Goal: Task Accomplishment & Management: Manage account settings

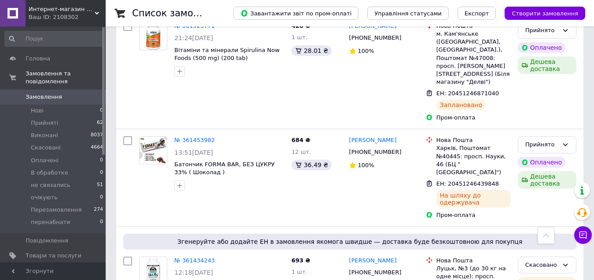
scroll to position [529, 0]
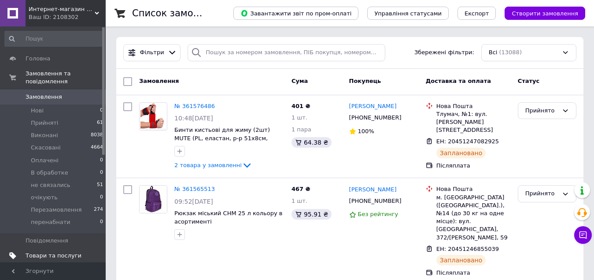
click at [58, 252] on span "Товари та послуги" at bounding box center [54, 256] width 56 height 8
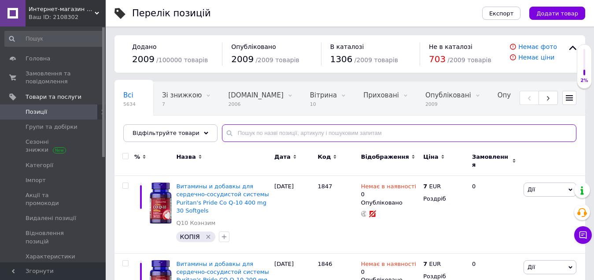
click at [268, 136] on input "text" at bounding box center [399, 133] width 355 height 18
click at [232, 136] on input "text" at bounding box center [399, 133] width 355 height 18
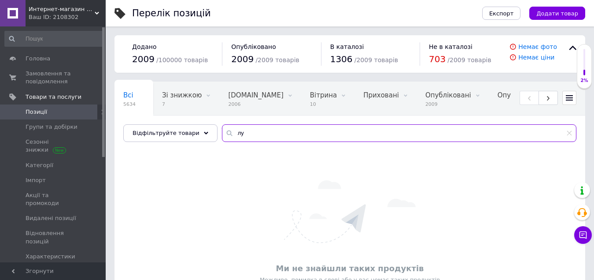
type input "л"
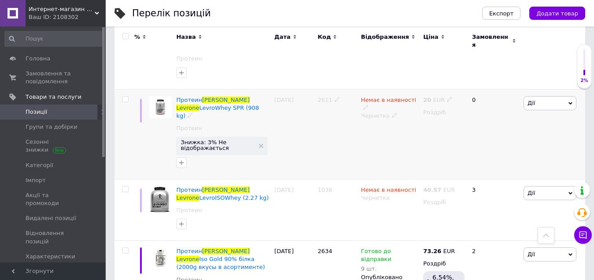
scroll to position [337, 0]
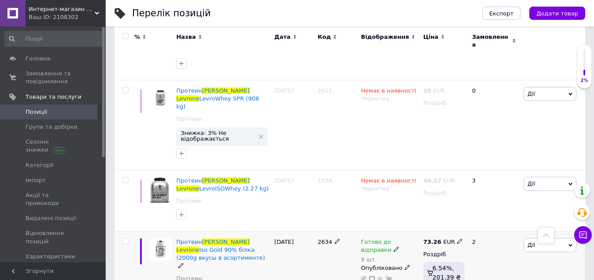
type input "протеїн [PERSON_NAME]"
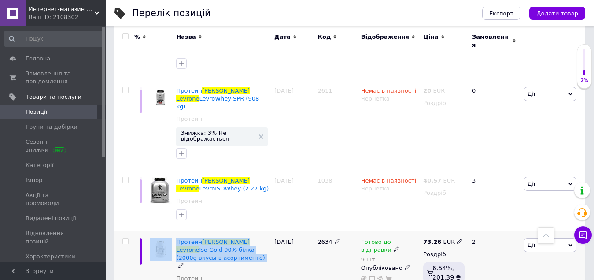
drag, startPoint x: 250, startPoint y: 233, endPoint x: 171, endPoint y: 210, distance: 82.0
click at [171, 231] on div "Протеин [PERSON_NAME] Iso Gold 90% білка (2000g вкусы в асортименте) Протеин [D…" at bounding box center [350, 269] width 471 height 77
copy div "Протеин [PERSON_NAME] Iso Gold 90% білка (2000g вкусы в асортименте)"
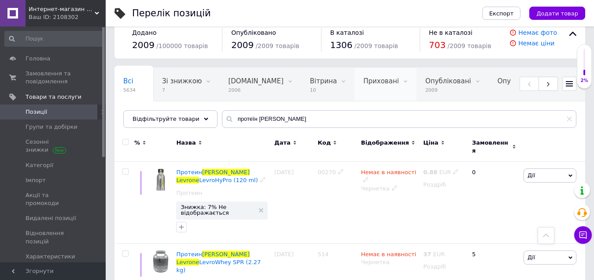
scroll to position [0, 0]
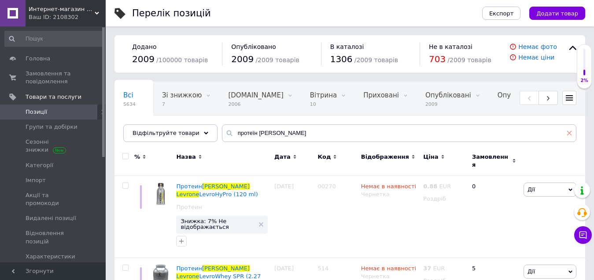
click at [569, 135] on icon at bounding box center [569, 132] width 5 height 5
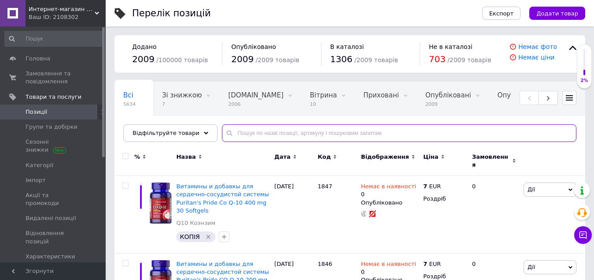
drag, startPoint x: 336, startPoint y: 128, endPoint x: 290, endPoint y: 129, distance: 45.4
click at [290, 129] on input "text" at bounding box center [399, 133] width 355 height 18
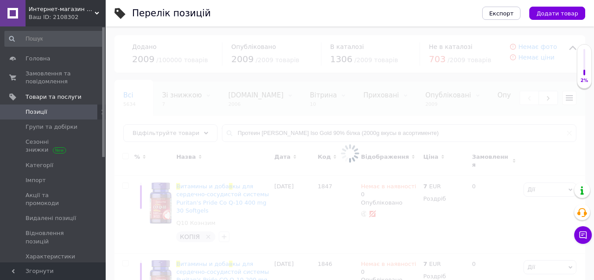
click at [449, 132] on div at bounding box center [350, 152] width 489 height 253
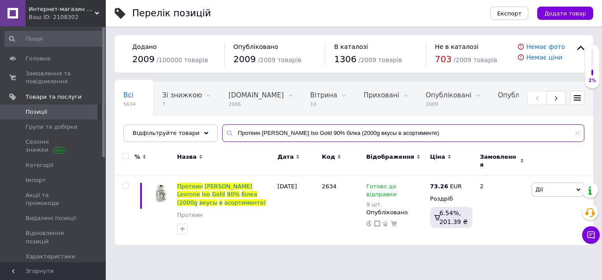
drag, startPoint x: 449, startPoint y: 132, endPoint x: 304, endPoint y: 142, distance: 146.2
click at [304, 142] on div "Всі 5634 Зі знижкою 7 Видалити Редагувати [DOMAIN_NAME] 2006 Видалити Редагуват…" at bounding box center [354, 111] width 478 height 60
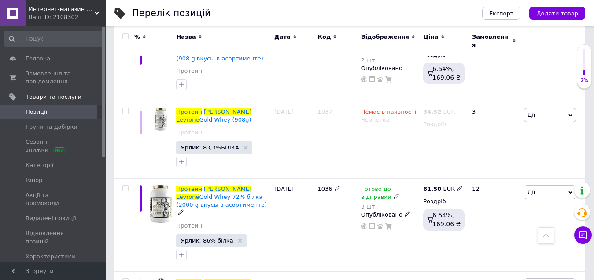
scroll to position [396, 0]
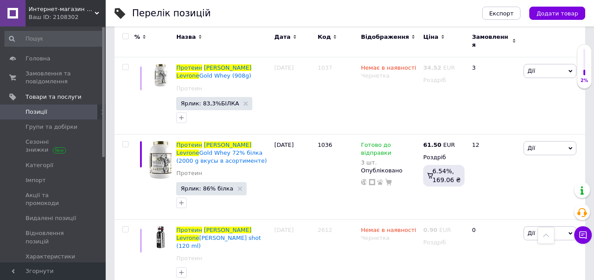
type input "Протеин [PERSON_NAME]"
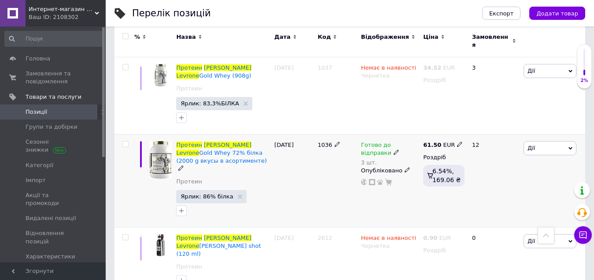
click at [457, 141] on icon at bounding box center [459, 143] width 5 height 5
type input "60.72"
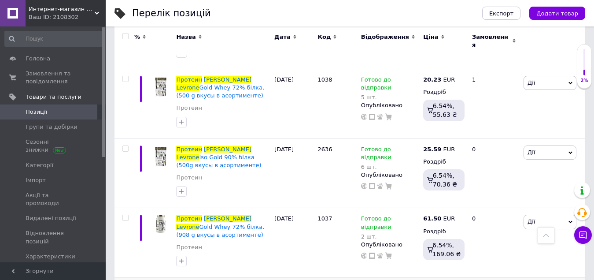
scroll to position [0, 0]
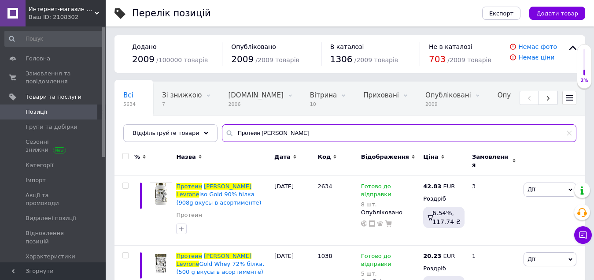
drag, startPoint x: 264, startPoint y: 131, endPoint x: 231, endPoint y: 132, distance: 33.0
click at [231, 132] on input "Протеин [PERSON_NAME]" at bounding box center [399, 133] width 355 height 18
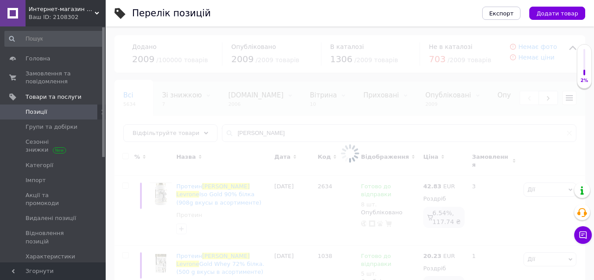
click at [283, 138] on div at bounding box center [350, 152] width 489 height 253
click at [280, 133] on input "[PERSON_NAME]" at bounding box center [399, 133] width 355 height 18
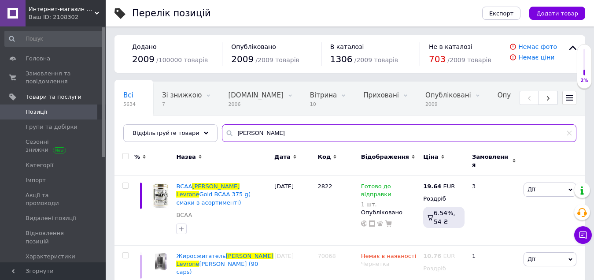
click at [275, 133] on input "[PERSON_NAME]" at bounding box center [399, 133] width 355 height 18
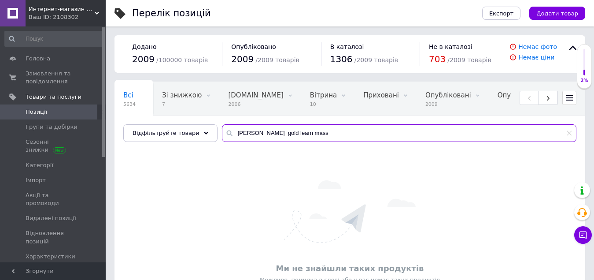
click at [287, 135] on input "[PERSON_NAME] gold learn mass" at bounding box center [399, 133] width 355 height 18
click at [288, 135] on input "[PERSON_NAME] gold learn mass" at bounding box center [399, 133] width 355 height 18
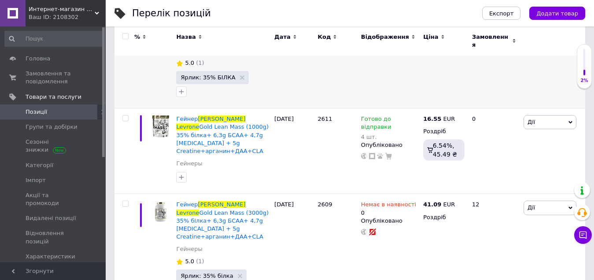
scroll to position [186, 0]
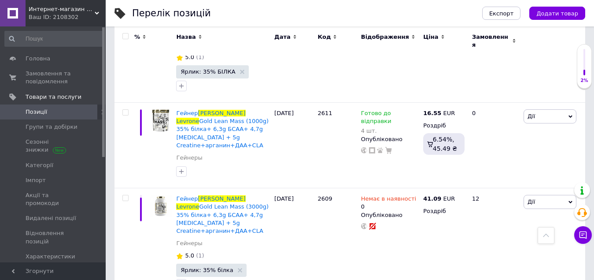
type input "[PERSON_NAME] gold lean mass"
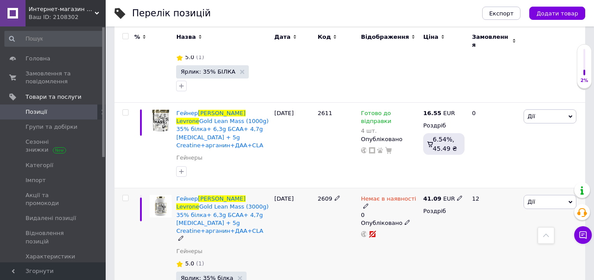
click at [457, 195] on icon at bounding box center [459, 197] width 5 height 5
type input "40.24"
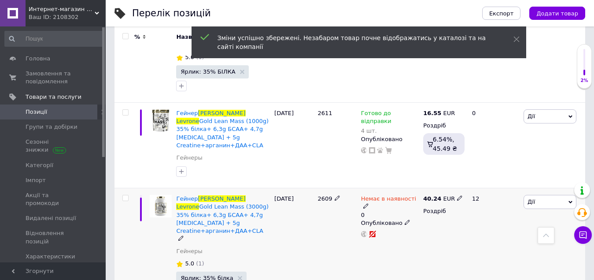
click at [368, 204] on use at bounding box center [365, 206] width 5 height 5
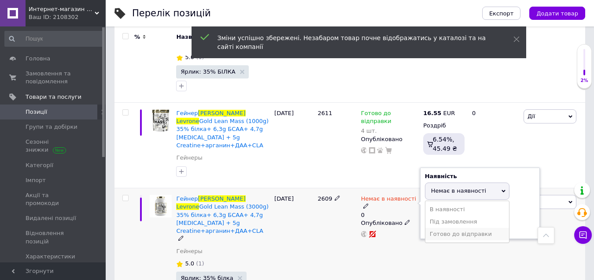
click at [452, 228] on li "Готово до відправки" at bounding box center [468, 234] width 84 height 12
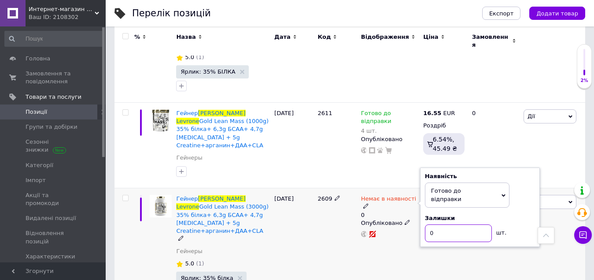
click at [460, 224] on input "0" at bounding box center [458, 233] width 67 height 18
type input "5"
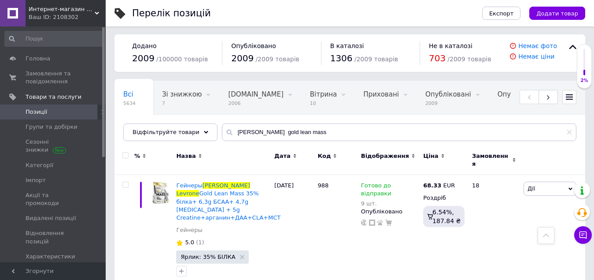
scroll to position [0, 0]
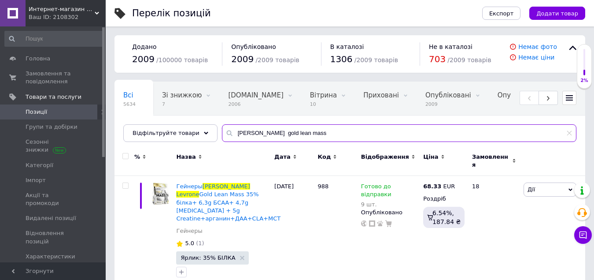
drag, startPoint x: 321, startPoint y: 136, endPoint x: 317, endPoint y: 137, distance: 4.5
click at [317, 137] on input "[PERSON_NAME] gold lean mass" at bounding box center [399, 133] width 355 height 18
drag, startPoint x: 323, startPoint y: 136, endPoint x: 280, endPoint y: 139, distance: 43.7
click at [280, 139] on input "[PERSON_NAME] gold lean mass" at bounding box center [399, 133] width 355 height 18
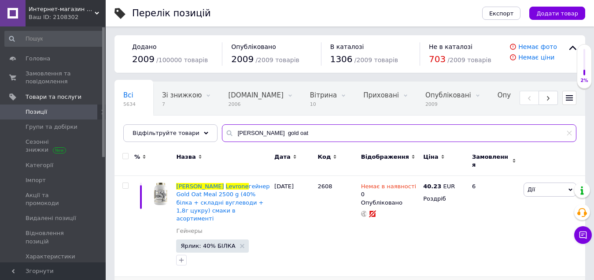
type input "[PERSON_NAME] gold oat"
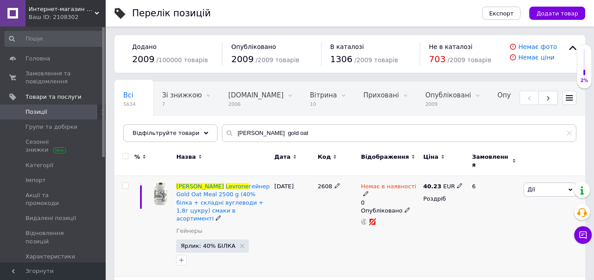
click at [417, 183] on div "Немає в наявності 0" at bounding box center [390, 194] width 58 height 24
click at [410, 183] on div "Немає в наявності" at bounding box center [390, 190] width 58 height 16
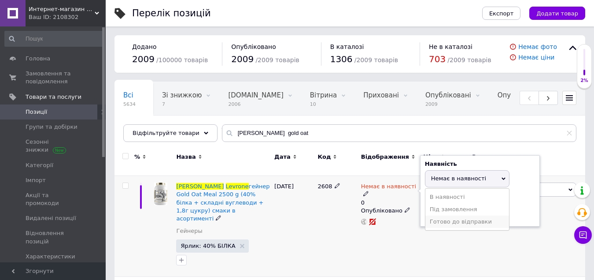
click at [461, 216] on li "Готово до відправки" at bounding box center [468, 221] width 84 height 12
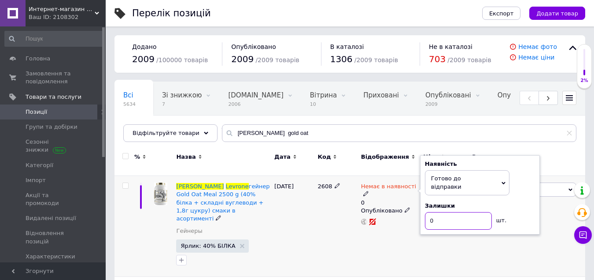
click at [462, 212] on input "0" at bounding box center [458, 221] width 67 height 18
type input "3"
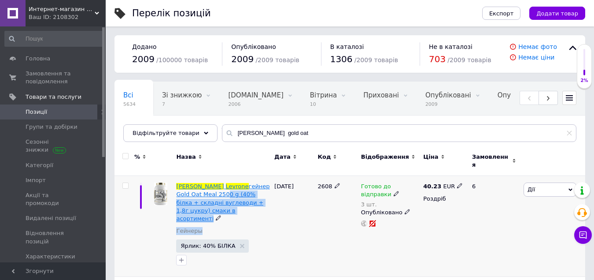
drag, startPoint x: 244, startPoint y: 211, endPoint x: 203, endPoint y: 195, distance: 44.3
click at [182, 189] on div "[PERSON_NAME] Gold Oat Meal 2500 g (40% білка + складні вуглеводи + 1,8г цукру)…" at bounding box center [223, 210] width 94 height 57
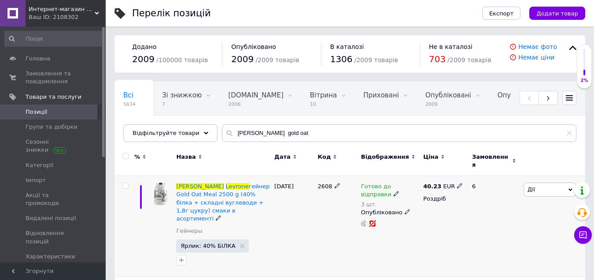
click at [265, 211] on div "[PERSON_NAME] Gold Oat Meal 2500 g (40% білка + складні вуглеводи + 1,8г цукру)…" at bounding box center [223, 210] width 94 height 57
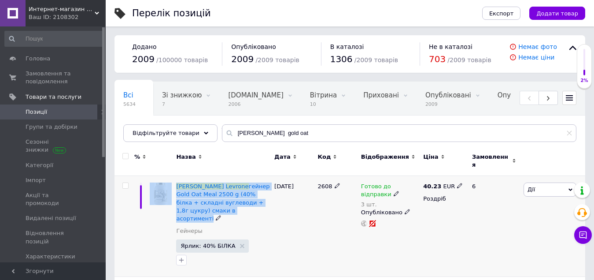
drag, startPoint x: 229, startPoint y: 205, endPoint x: 167, endPoint y: 180, distance: 66.8
click at [167, 180] on div "[PERSON_NAME] Gold Oat Meal 2500 g (40% білка + складні вуглеводи + 1,8г цукру)…" at bounding box center [350, 226] width 471 height 101
copy div "[PERSON_NAME] Gold Oat Meal 2500 g (40% білка + складні вуглеводи + 1,8г цукру)…"
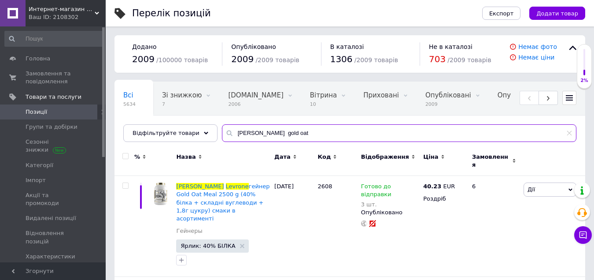
drag, startPoint x: 300, startPoint y: 135, endPoint x: 278, endPoint y: 135, distance: 21.1
click at [278, 135] on input "[PERSON_NAME] gold oat" at bounding box center [399, 133] width 355 height 18
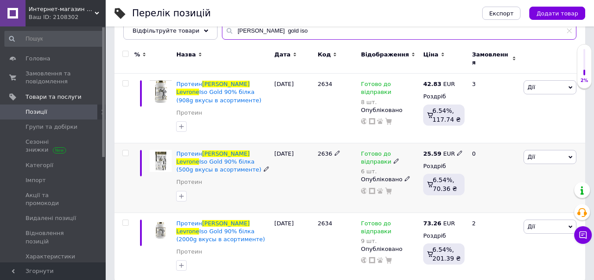
scroll to position [107, 0]
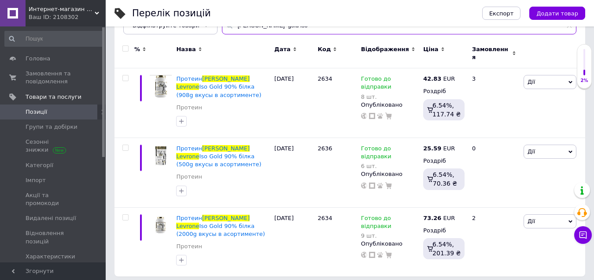
type input "[PERSON_NAME] gold iso"
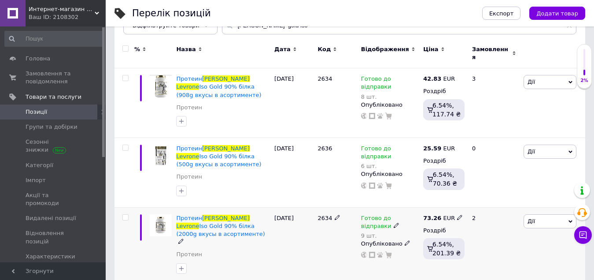
click at [457, 215] on icon at bounding box center [459, 217] width 5 height 5
type input "73.80"
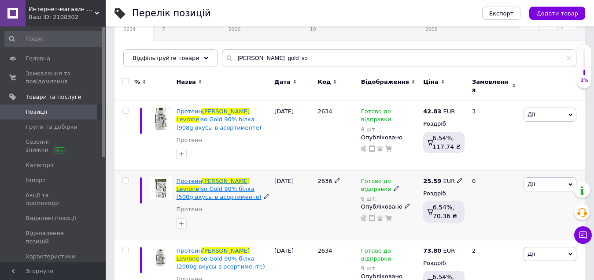
scroll to position [0, 0]
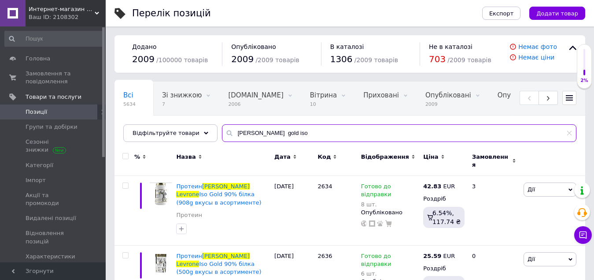
drag, startPoint x: 304, startPoint y: 131, endPoint x: 281, endPoint y: 136, distance: 24.3
click at [281, 136] on input "[PERSON_NAME] gold iso" at bounding box center [399, 133] width 355 height 18
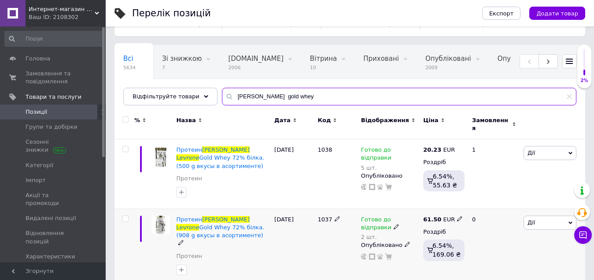
scroll to position [88, 0]
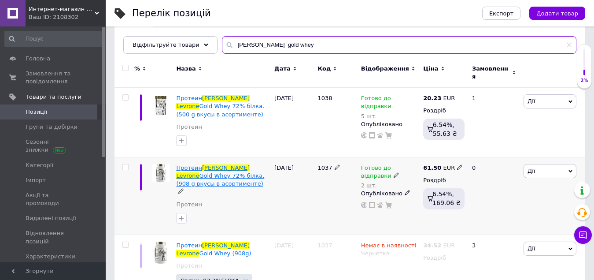
type input "[PERSON_NAME] gold whey"
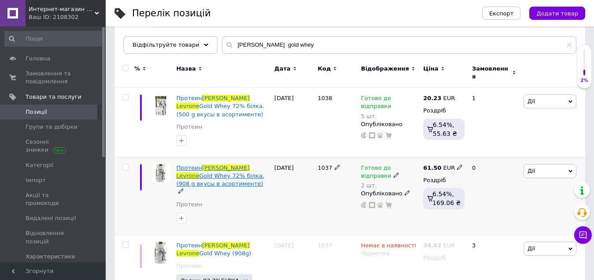
click at [207, 172] on span "Gold Whey 72% білка.(908 g вкусы в асортименте)" at bounding box center [220, 179] width 88 height 15
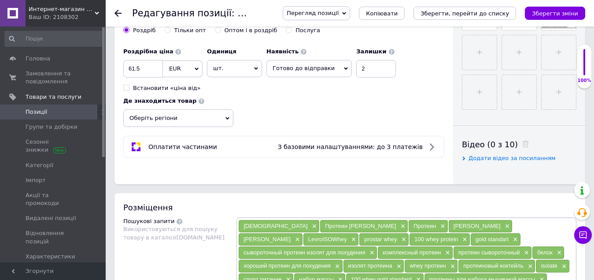
scroll to position [285, 0]
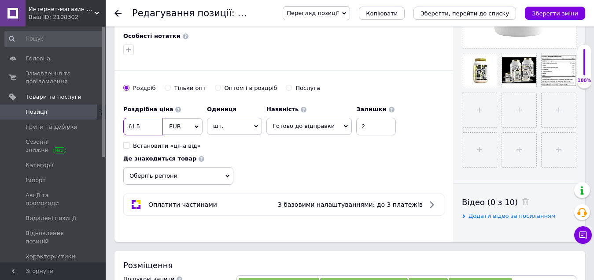
click at [138, 122] on input "61.5" at bounding box center [143, 127] width 40 height 18
type input "34.55"
click at [482, 19] on button "Зберегти, перейти до списку" at bounding box center [465, 13] width 103 height 13
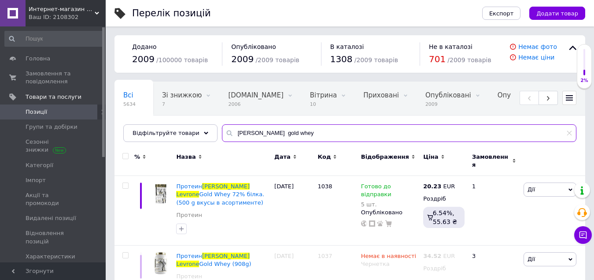
drag, startPoint x: 312, startPoint y: 131, endPoint x: 279, endPoint y: 135, distance: 33.3
click at [279, 135] on input "[PERSON_NAME] gold whey" at bounding box center [399, 133] width 355 height 18
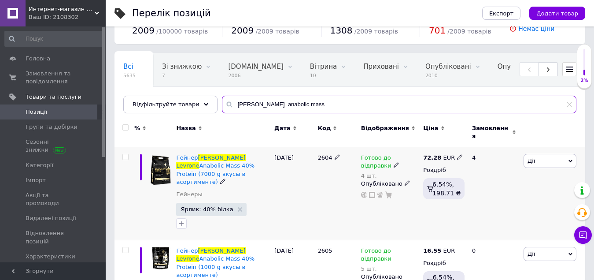
scroll to position [88, 0]
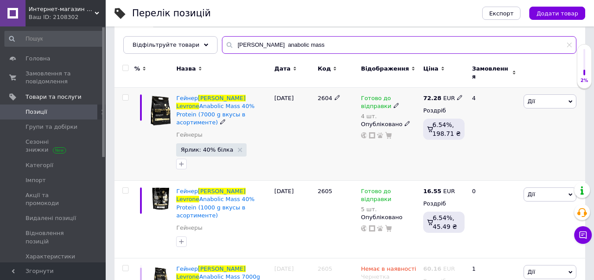
type input "[PERSON_NAME] anabolic mass"
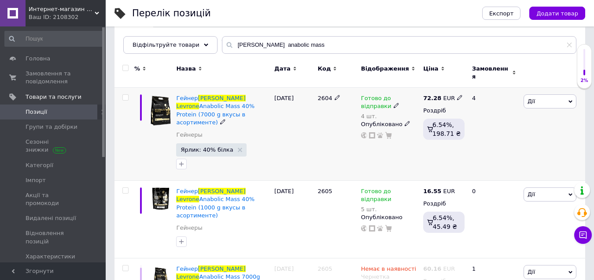
click at [457, 95] on use at bounding box center [459, 97] width 5 height 5
type input "70.25"
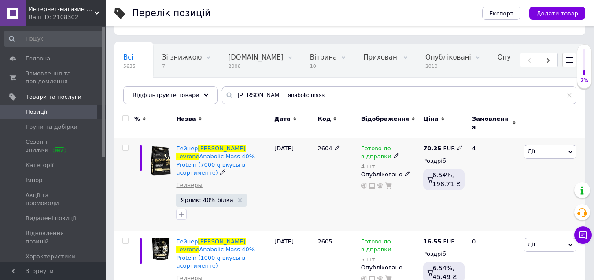
scroll to position [0, 0]
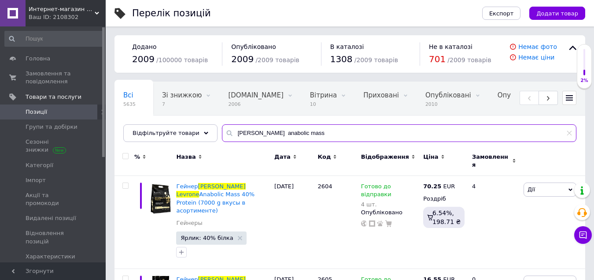
drag, startPoint x: 318, startPoint y: 126, endPoint x: 226, endPoint y: 130, distance: 92.2
click at [226, 130] on input "[PERSON_NAME] anabolic mass" at bounding box center [399, 133] width 355 height 18
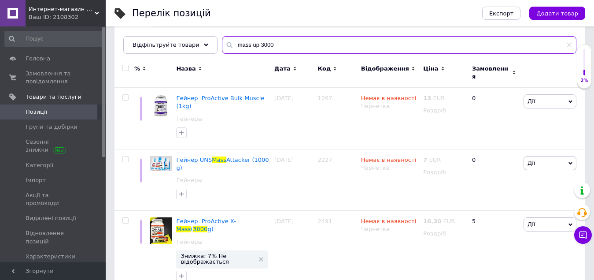
scroll to position [80, 0]
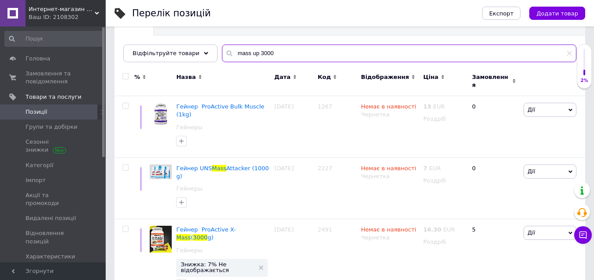
drag, startPoint x: 269, startPoint y: 56, endPoint x: 250, endPoint y: 59, distance: 19.1
click at [250, 59] on input "mass up 3000" at bounding box center [399, 53] width 355 height 18
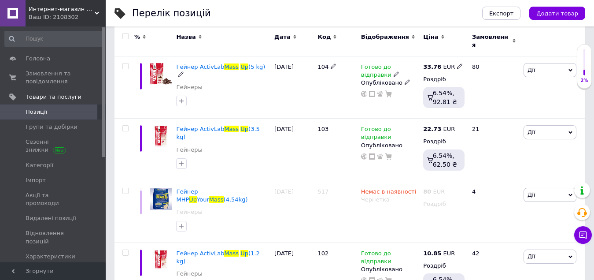
scroll to position [176, 0]
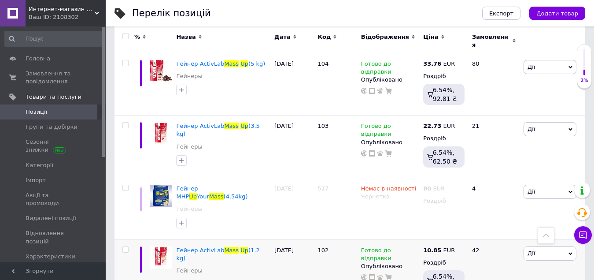
type input "mass up"
click at [457, 123] on use at bounding box center [459, 125] width 5 height 5
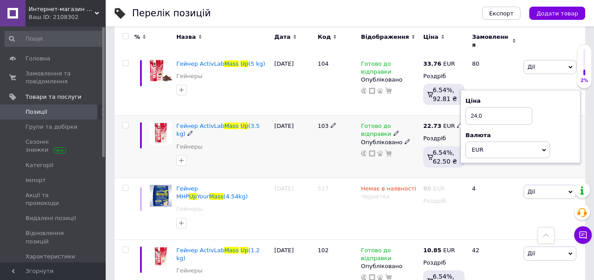
type input "24.04"
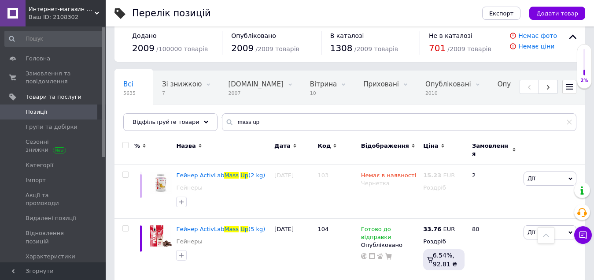
scroll to position [0, 0]
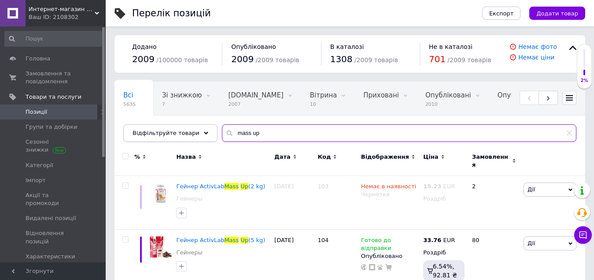
drag, startPoint x: 264, startPoint y: 131, endPoint x: 194, endPoint y: 135, distance: 70.2
click at [194, 135] on div "Відфільтруйте товари mass up" at bounding box center [349, 133] width 453 height 18
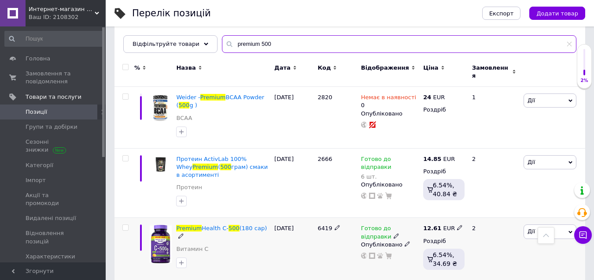
scroll to position [88, 0]
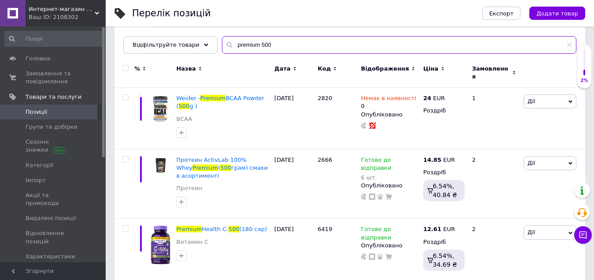
type input "premium 500"
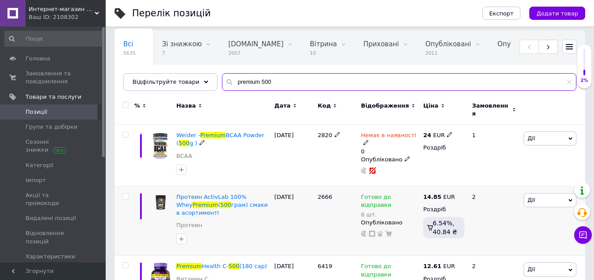
scroll to position [44, 0]
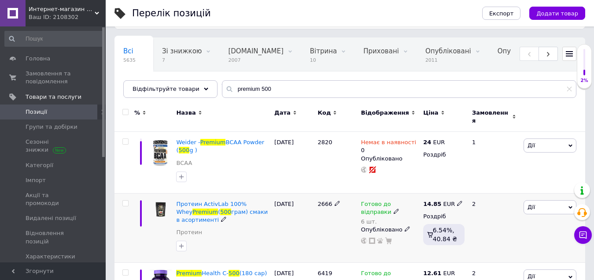
click at [457, 200] on icon at bounding box center [459, 202] width 5 height 5
type input "16.14"
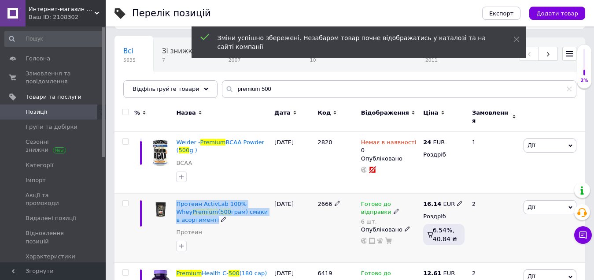
drag, startPoint x: 222, startPoint y: 217, endPoint x: 175, endPoint y: 201, distance: 49.3
click at [175, 201] on div "Протеин ActivLab 100% Whey Premium ( 500 грам) смаки в асортименті Протеин" at bounding box center [223, 228] width 98 height 70
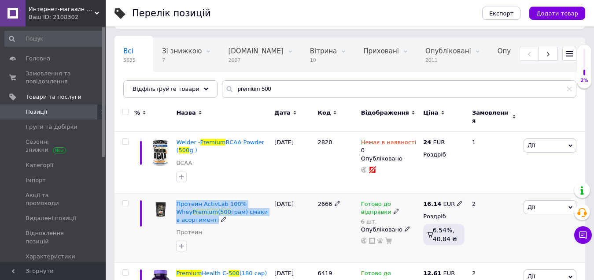
copy div "Протеин ActivLab 100% Whey Premium ( 500 грам) смаки в асортименті"
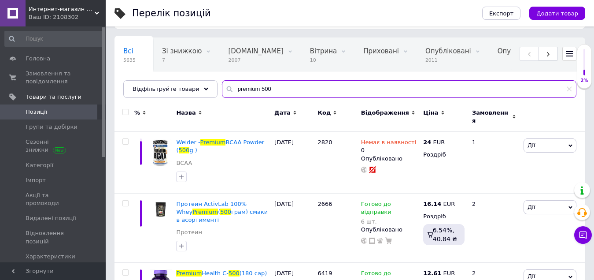
drag, startPoint x: 290, startPoint y: 94, endPoint x: 223, endPoint y: 85, distance: 68.0
click at [223, 85] on input "premium 500" at bounding box center [399, 89] width 355 height 18
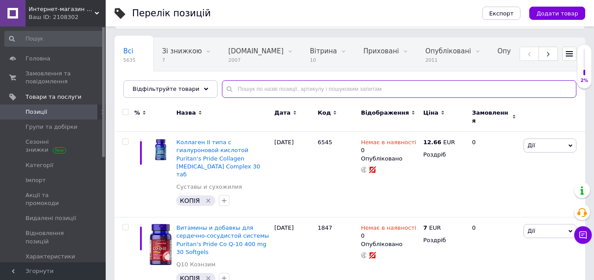
paste input "Kolagen Extra 300 g Strawberry-Raspberry (краща сировина)"
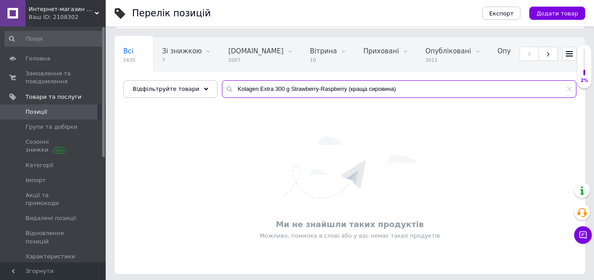
drag, startPoint x: 379, startPoint y: 90, endPoint x: 275, endPoint y: 98, distance: 103.8
click at [275, 98] on div "Всі 5635 Зі знижкою 7 Видалити Редагувати [DOMAIN_NAME] 2007 Видалити Редагуват…" at bounding box center [350, 67] width 471 height 60
drag, startPoint x: 248, startPoint y: 89, endPoint x: 214, endPoint y: 92, distance: 34.0
click at [222, 92] on div "Kolagen Extra 300" at bounding box center [399, 89] width 355 height 18
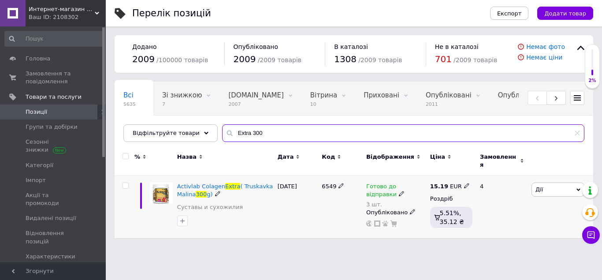
type input "Extra 300"
click at [464, 183] on icon at bounding box center [466, 185] width 5 height 5
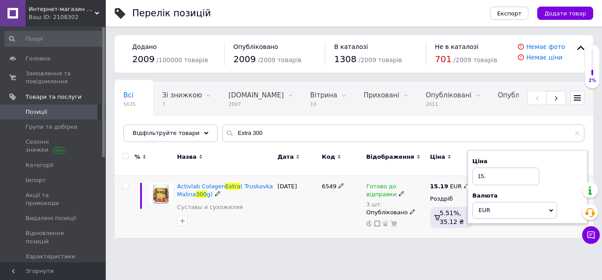
type input "15.5"
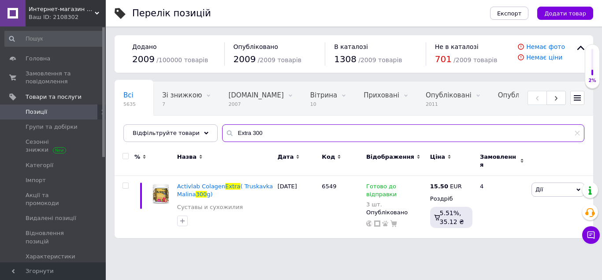
click at [241, 130] on input "Extra 300" at bounding box center [403, 133] width 362 height 18
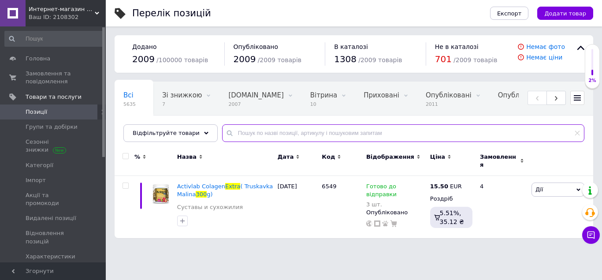
type input "\"
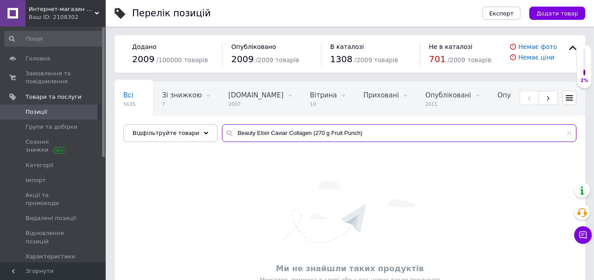
drag, startPoint x: 357, startPoint y: 139, endPoint x: 302, endPoint y: 146, distance: 55.1
click at [302, 146] on div "Всі 5635 Зі знижкою 7 Видалити Редагувати [DOMAIN_NAME] 2007 Видалити Редагуват…" at bounding box center [350, 199] width 471 height 237
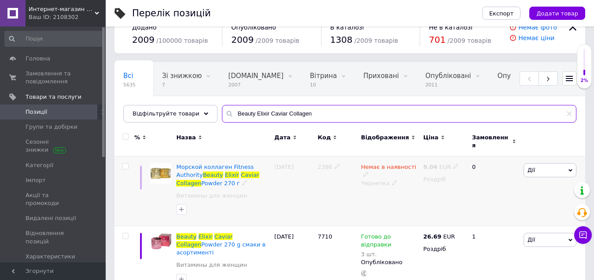
scroll to position [30, 0]
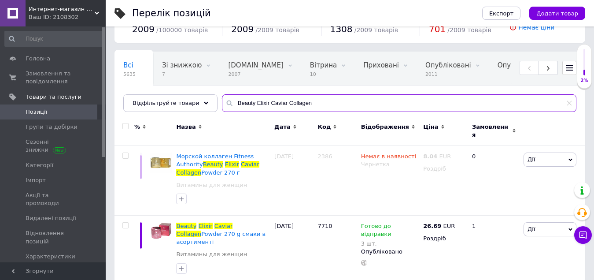
type input "Beauty Elixir Caviar Collagen"
drag, startPoint x: 318, startPoint y: 106, endPoint x: 293, endPoint y: 108, distance: 25.2
click at [293, 108] on input "Beauty Elixir Caviar Collagen" at bounding box center [399, 103] width 355 height 18
click at [310, 107] on input "Beauty Elixir Caviar Collagen" at bounding box center [399, 103] width 355 height 18
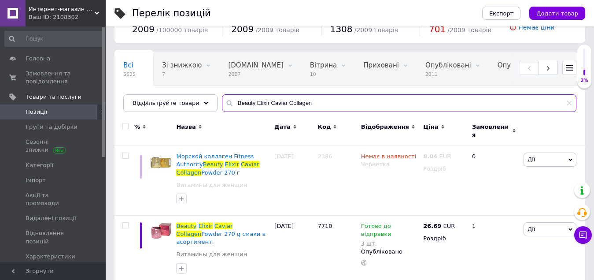
drag, startPoint x: 310, startPoint y: 107, endPoint x: 278, endPoint y: 106, distance: 31.7
click at [278, 106] on input "Beauty Elixir Caviar Collagen" at bounding box center [399, 103] width 355 height 18
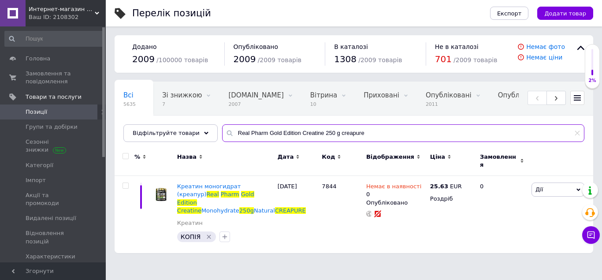
type input "Real Pharm Gold Edition Creatine 250 g creapure"
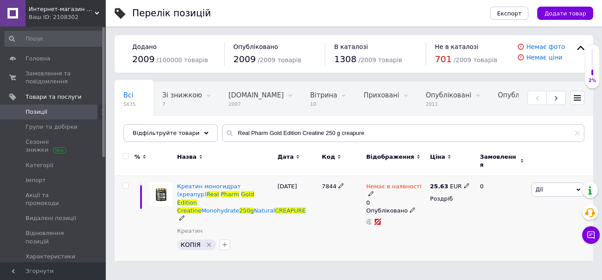
click at [455, 182] on div "25.63 EUR" at bounding box center [450, 186] width 40 height 8
type input "2"
type input "19.60"
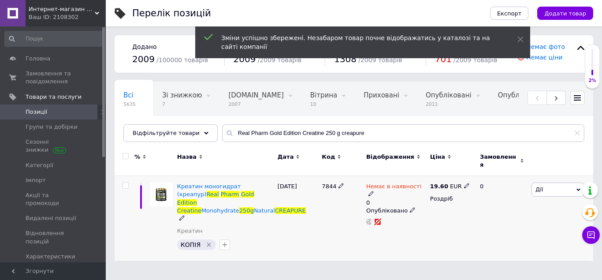
click at [374, 191] on icon at bounding box center [370, 193] width 5 height 5
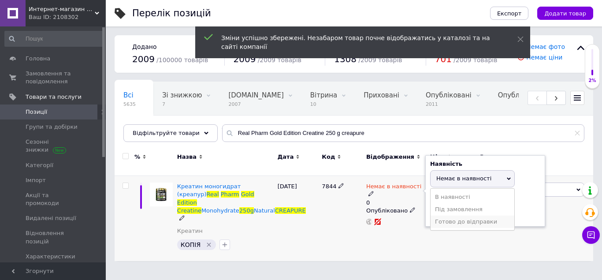
click at [455, 215] on li "Готово до відправки" at bounding box center [472, 221] width 84 height 12
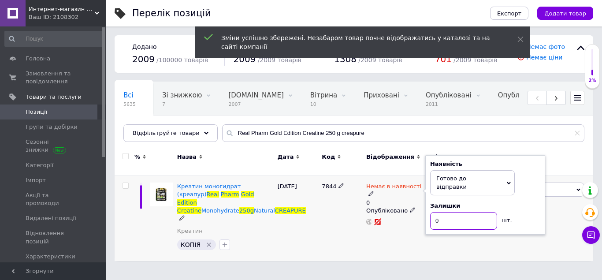
click at [456, 212] on input "0" at bounding box center [463, 221] width 67 height 18
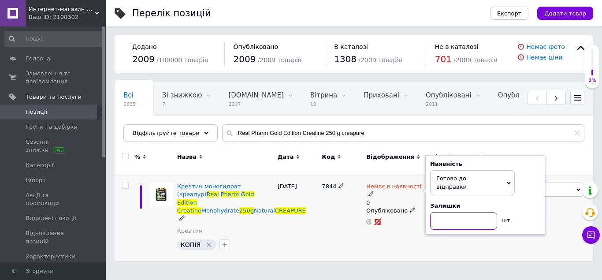
type input "4"
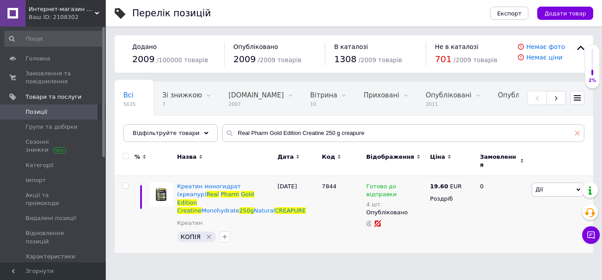
click at [577, 130] on span at bounding box center [576, 133] width 5 height 8
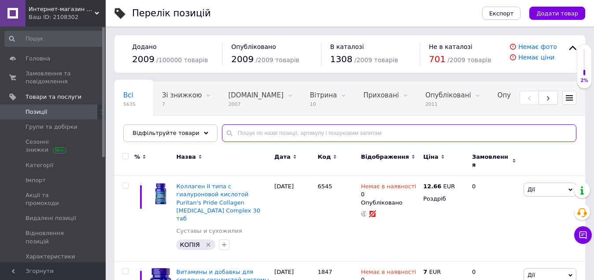
paste input "Activlab BCAA Xtra Drink ( 330 g orange)"
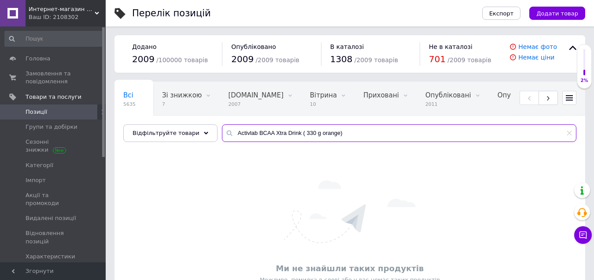
drag, startPoint x: 339, startPoint y: 130, endPoint x: 285, endPoint y: 135, distance: 54.0
click at [285, 135] on input "Activlab BCAA Xtra Drink ( 330 g orange)" at bounding box center [399, 133] width 355 height 18
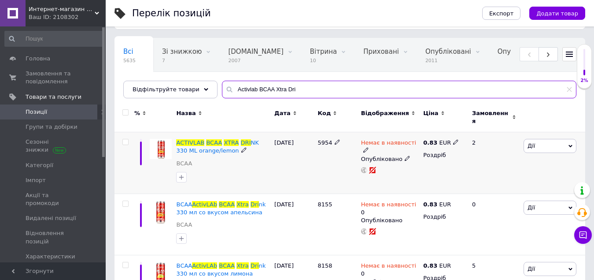
scroll to position [84, 0]
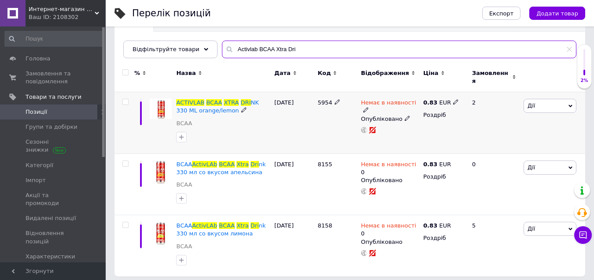
type input "Activlab BCAA Xtra Dri"
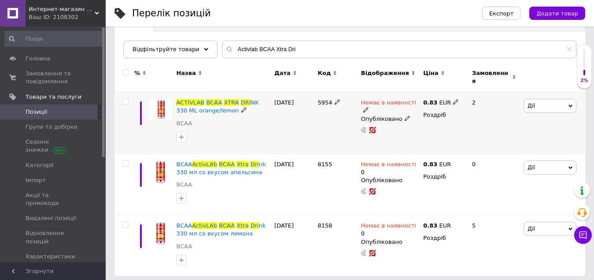
click at [455, 99] on div "0.83 EUR" at bounding box center [443, 103] width 41 height 8
click at [369, 107] on icon at bounding box center [365, 109] width 5 height 5
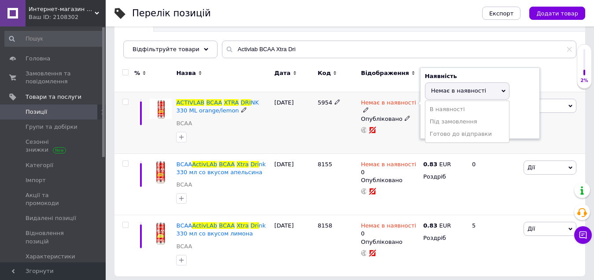
click at [452, 128] on li "Готово до відправки" at bounding box center [468, 134] width 84 height 12
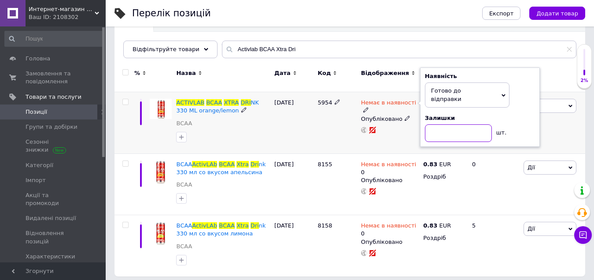
click at [467, 125] on input at bounding box center [458, 133] width 67 height 18
type input "30"
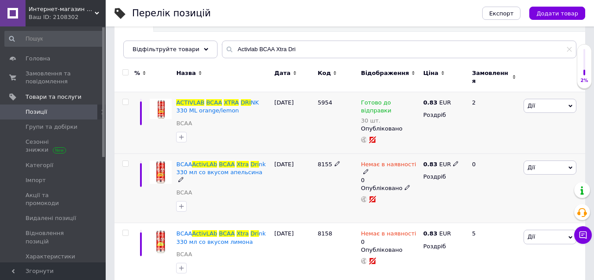
click at [368, 169] on use at bounding box center [365, 171] width 5 height 5
click at [450, 193] on li "Готово до відправки" at bounding box center [468, 199] width 84 height 12
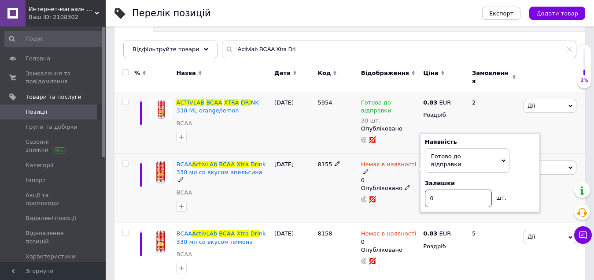
click at [449, 189] on input "0" at bounding box center [458, 198] width 67 height 18
click at [448, 189] on input "0" at bounding box center [458, 198] width 67 height 18
type input "30"
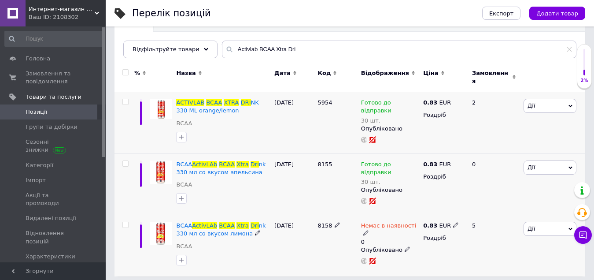
click at [413, 224] on div "Немає в наявності" at bounding box center [390, 230] width 58 height 16
drag, startPoint x: 454, startPoint y: 256, endPoint x: 452, endPoint y: 251, distance: 5.3
click at [453, 256] on li "Готово до відправки" at bounding box center [468, 261] width 84 height 12
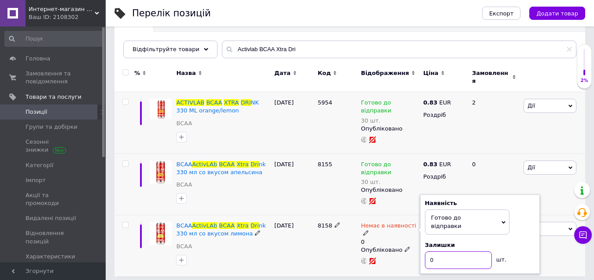
click at [448, 251] on input "0" at bounding box center [458, 260] width 67 height 18
type input "30"
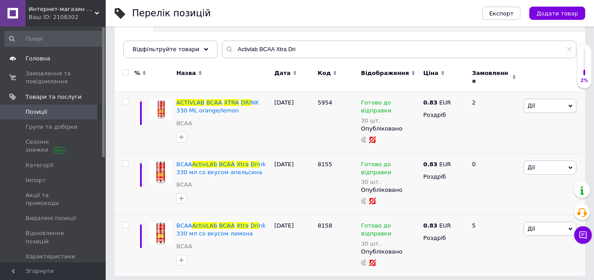
click at [43, 63] on span "Головна" at bounding box center [38, 59] width 25 height 8
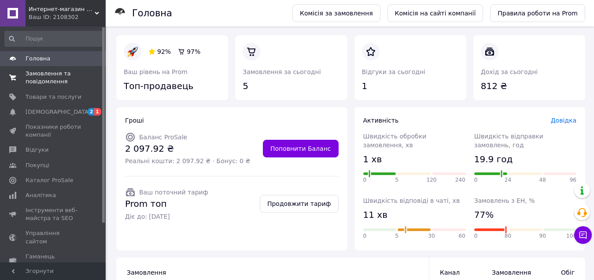
click at [46, 81] on span "Замовлення та повідомлення" at bounding box center [54, 78] width 56 height 16
